Goal: Information Seeking & Learning: Learn about a topic

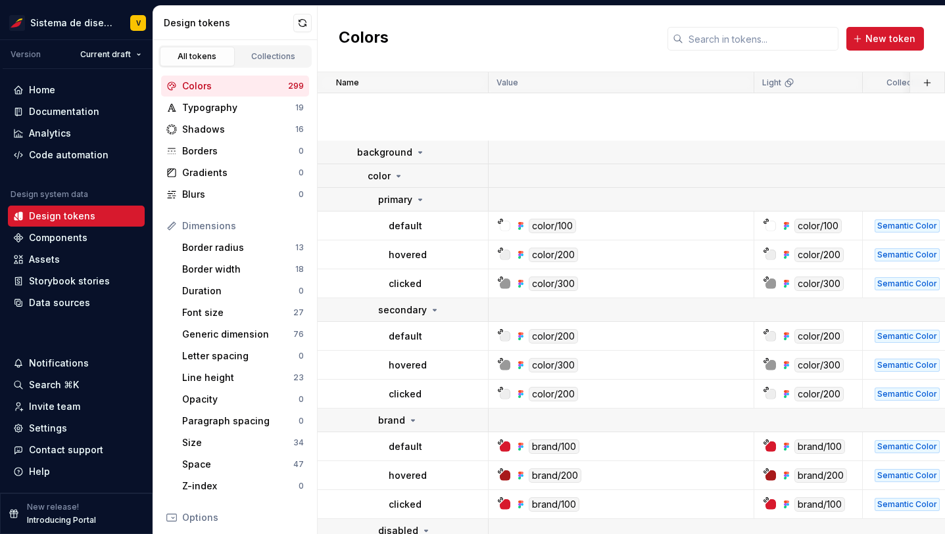
scroll to position [325, 0]
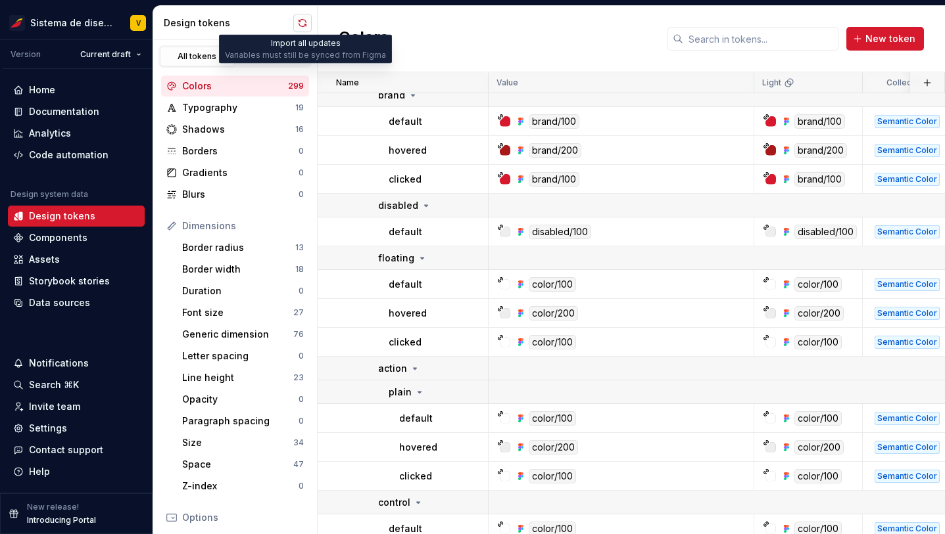
click at [302, 24] on button "button" at bounding box center [302, 23] width 18 height 18
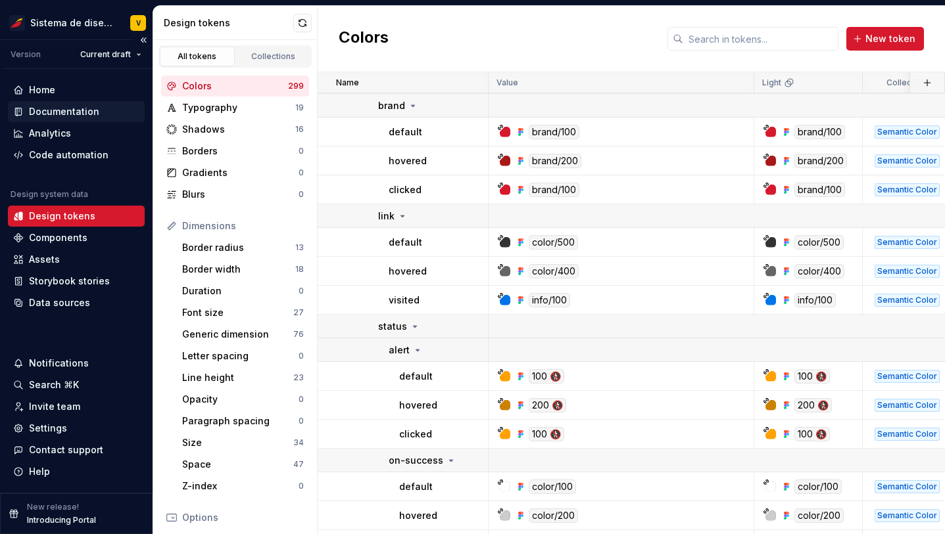
click at [70, 109] on div "Documentation" at bounding box center [64, 111] width 70 height 13
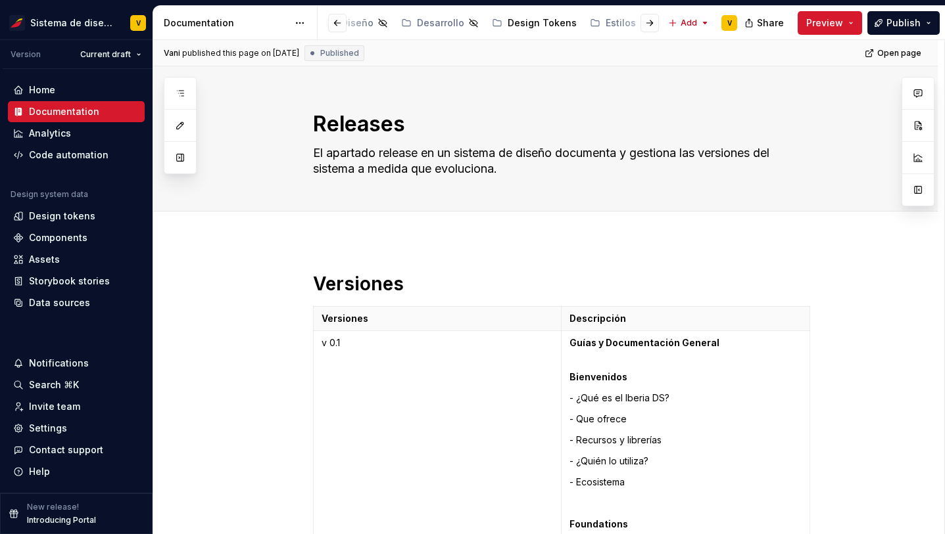
scroll to position [0, 359]
click at [486, 22] on div "Design Tokens" at bounding box center [511, 22] width 69 height 13
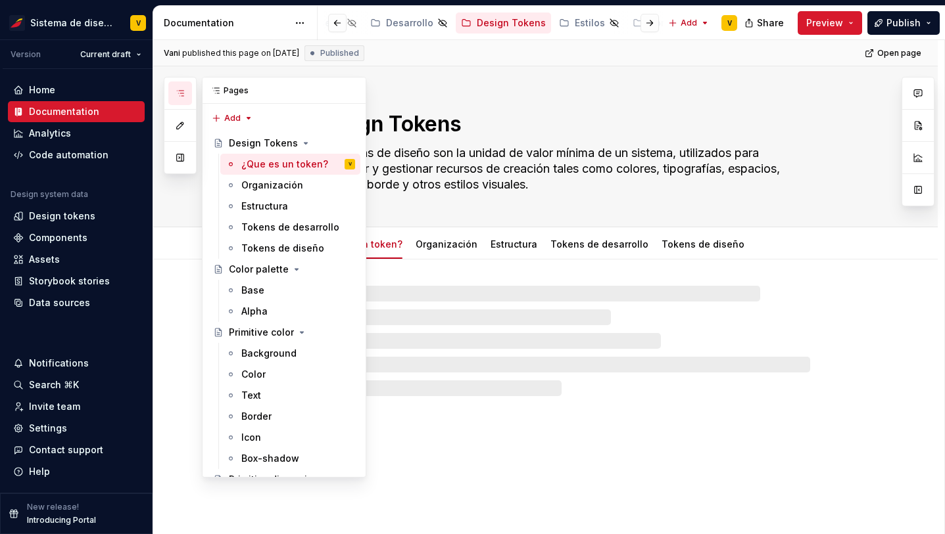
click at [179, 88] on icon "button" at bounding box center [180, 93] width 11 height 11
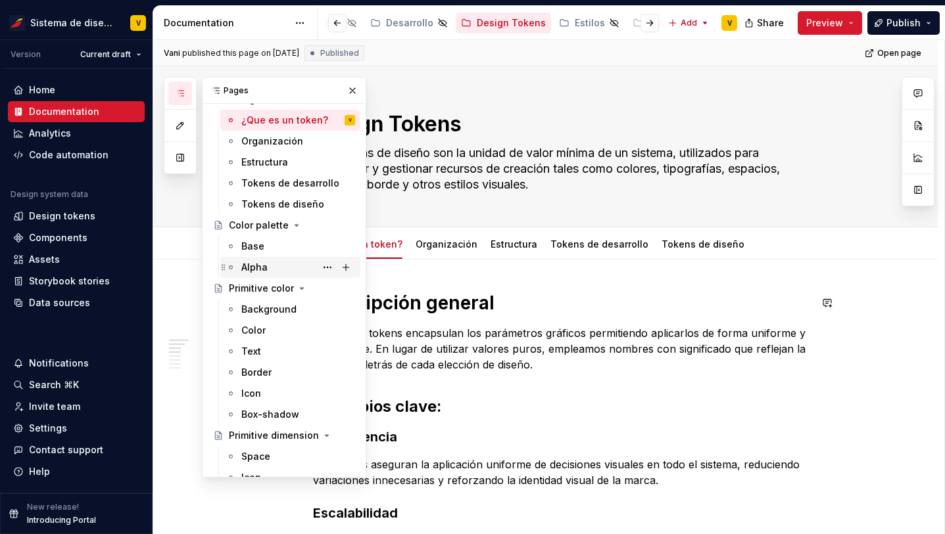
scroll to position [75, 0]
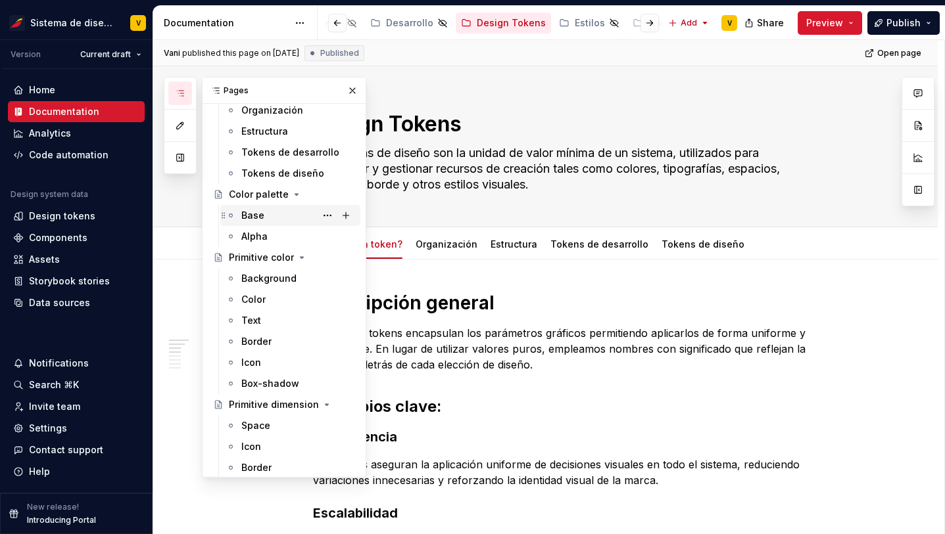
click at [270, 216] on div "Base" at bounding box center [298, 215] width 114 height 18
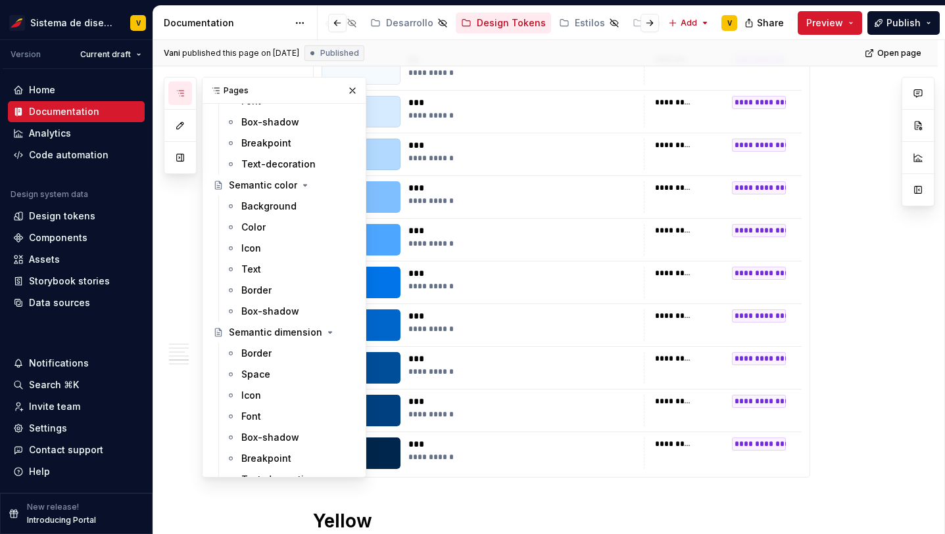
scroll to position [500, 0]
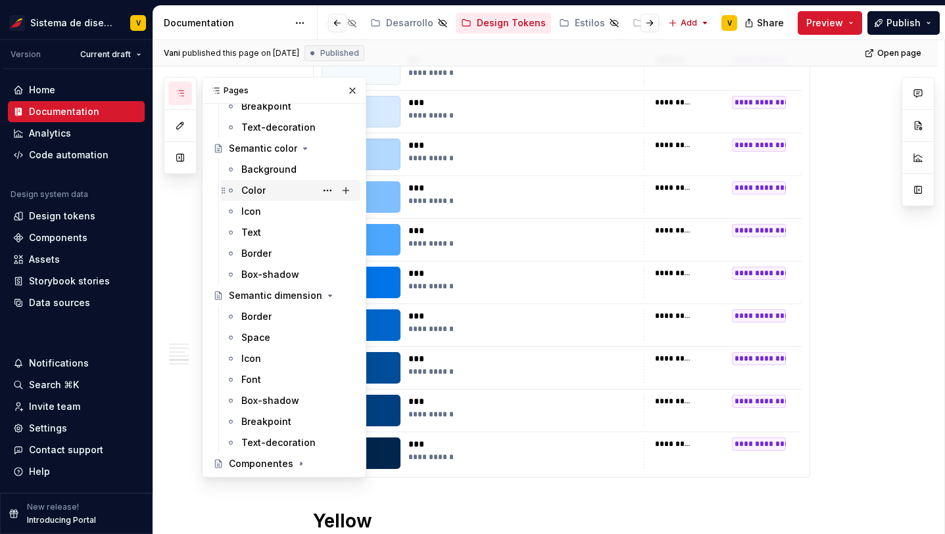
click at [273, 196] on div "Color" at bounding box center [298, 190] width 114 height 18
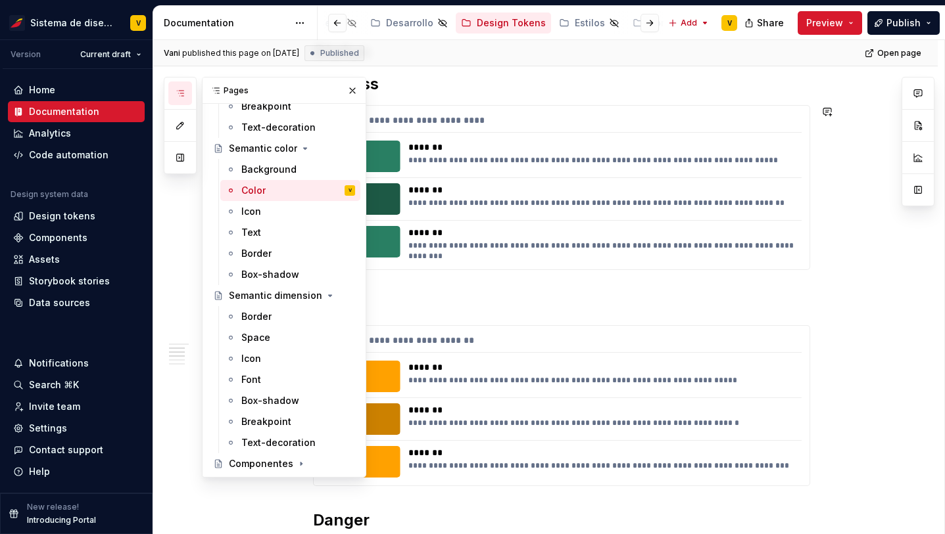
scroll to position [312, 0]
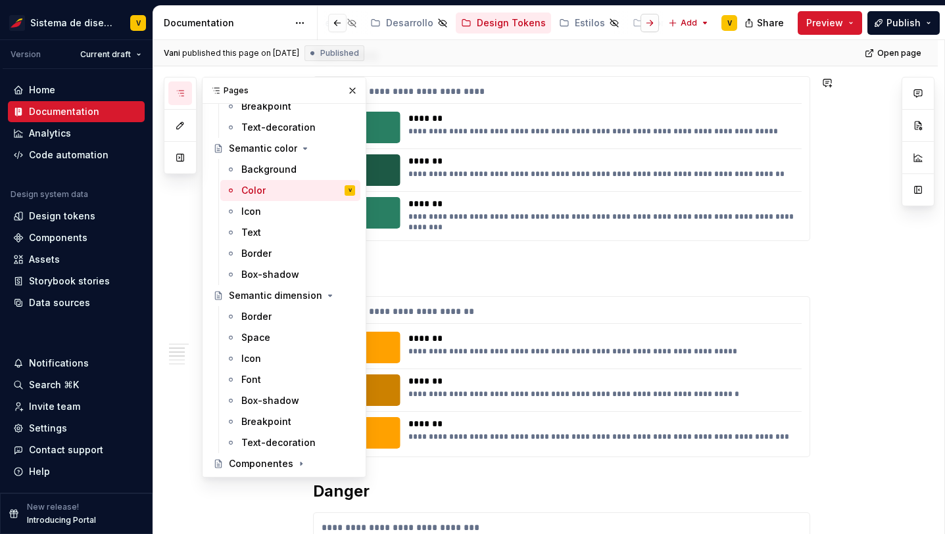
click at [651, 24] on button "button" at bounding box center [649, 23] width 18 height 18
click at [532, 21] on div "Estilos" at bounding box center [547, 22] width 30 height 13
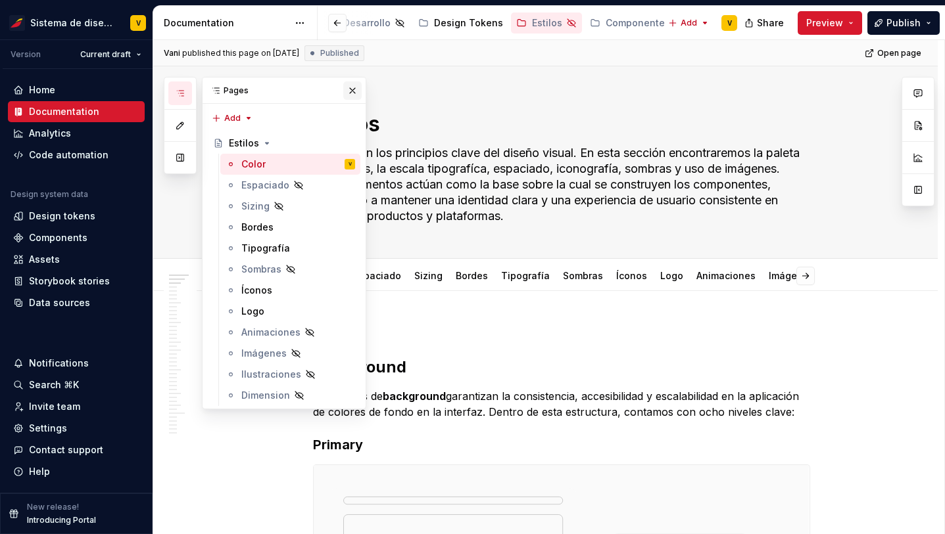
click at [352, 91] on button "button" at bounding box center [352, 91] width 18 height 18
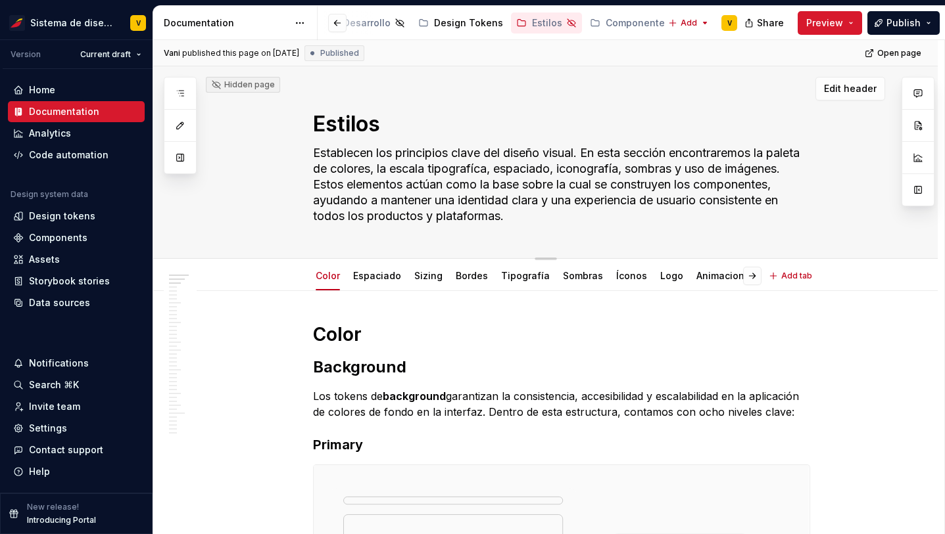
drag, startPoint x: 319, startPoint y: 103, endPoint x: 385, endPoint y: 104, distance: 65.8
click at [385, 103] on div "Estilos Establecen los principios clave del diseño visual. En esta sección enco…" at bounding box center [561, 162] width 497 height 192
click at [373, 126] on textarea "Estilos" at bounding box center [558, 124] width 497 height 32
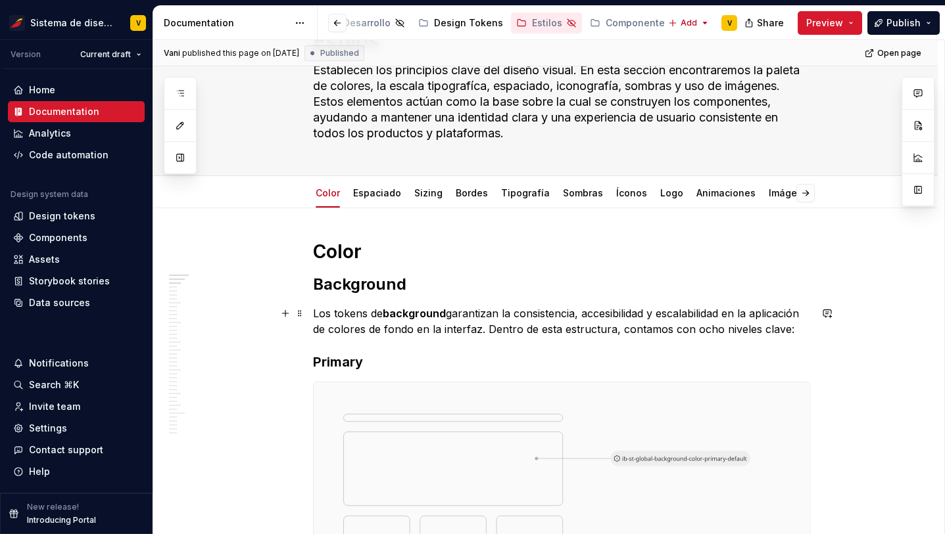
scroll to position [80, 0]
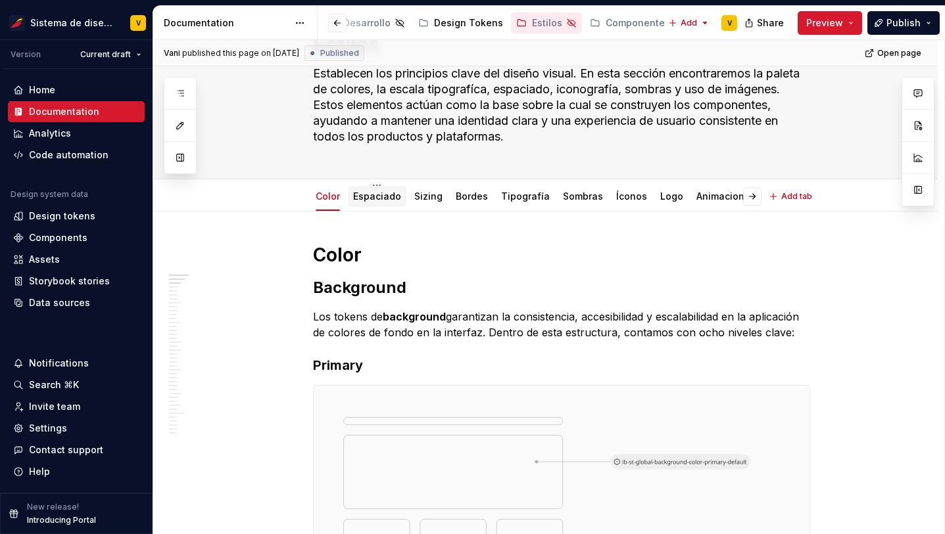
click at [378, 199] on link "Espaciado" at bounding box center [377, 196] width 48 height 11
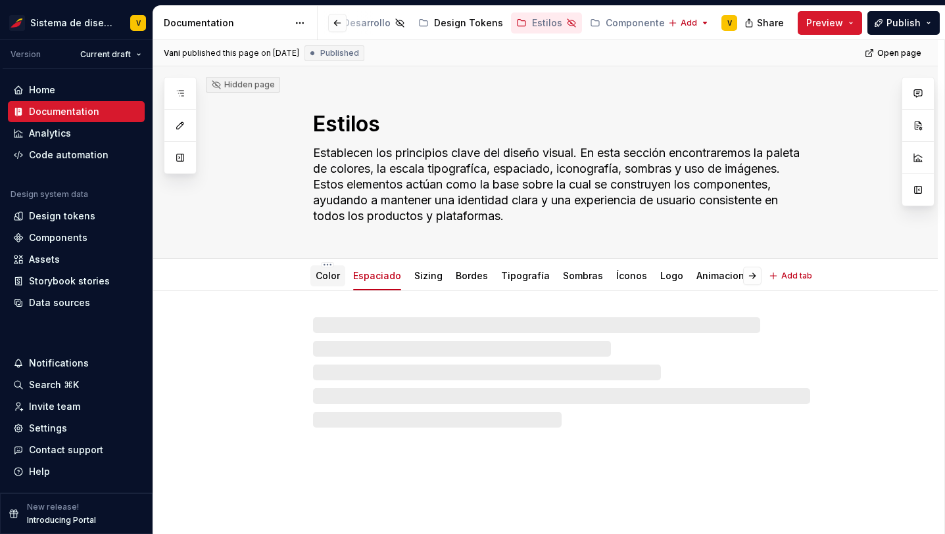
click at [333, 279] on link "Color" at bounding box center [328, 275] width 24 height 11
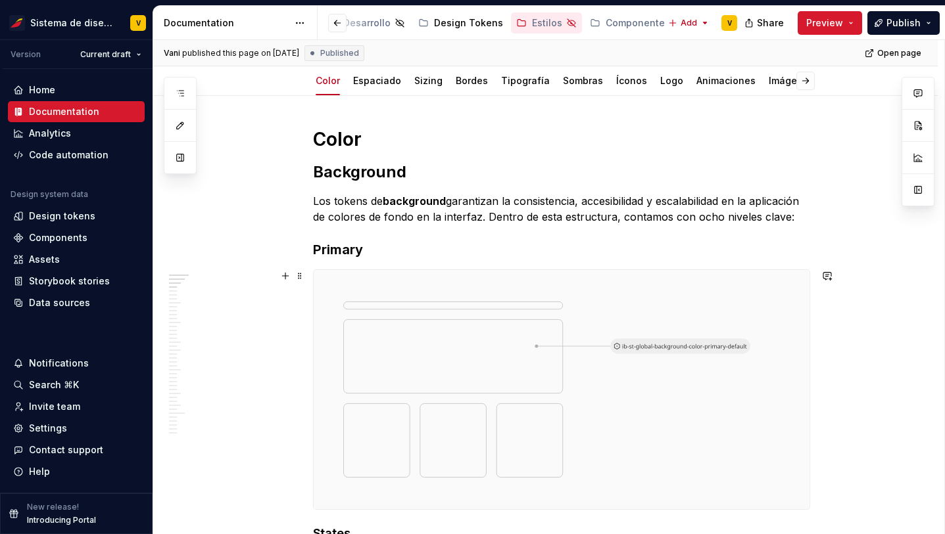
scroll to position [187, 0]
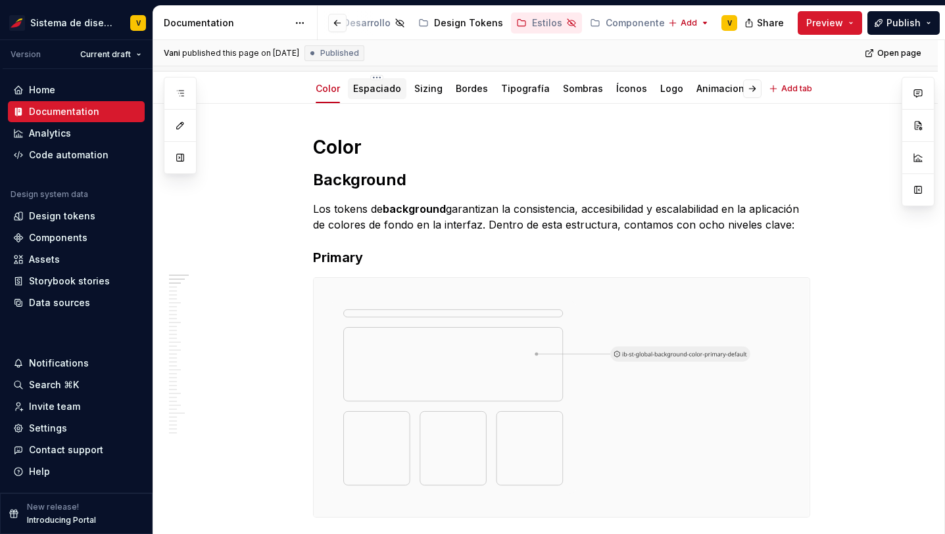
click at [385, 95] on div "Espaciado" at bounding box center [377, 88] width 48 height 13
click at [544, 22] on div "Design Tokens" at bounding box center [564, 22] width 69 height 13
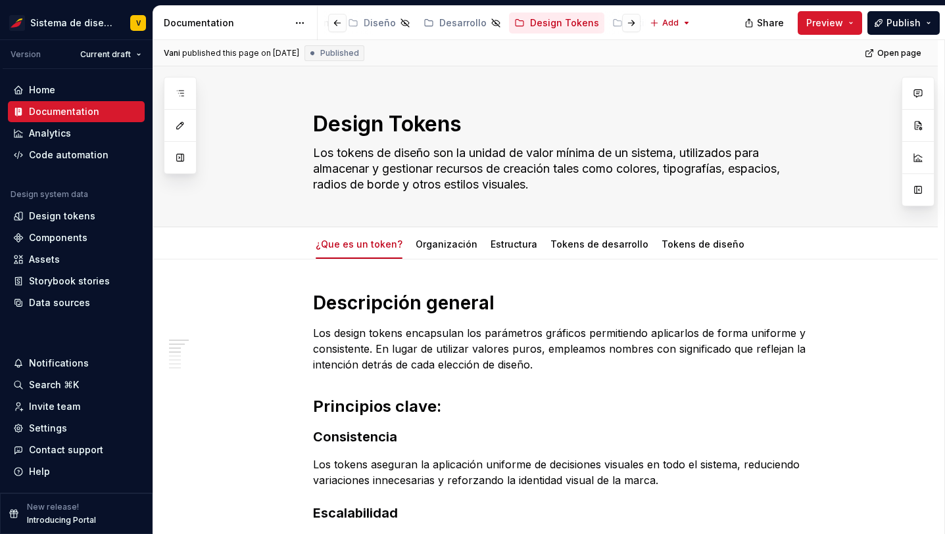
type textarea "*"
